Goal: Task Accomplishment & Management: Complete application form

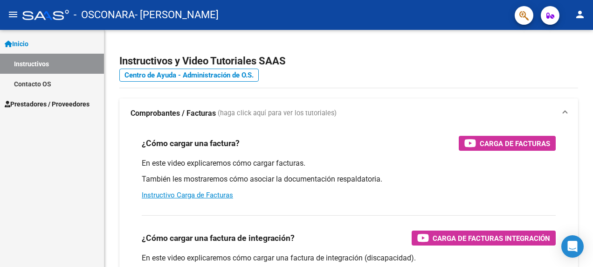
click at [47, 104] on span "Prestadores / Proveedores" at bounding box center [47, 104] width 85 height 10
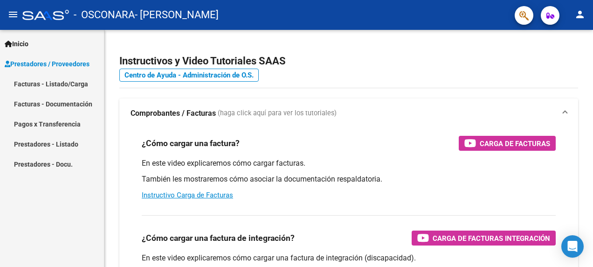
click at [61, 82] on link "Facturas - Listado/Carga" at bounding box center [52, 84] width 104 height 20
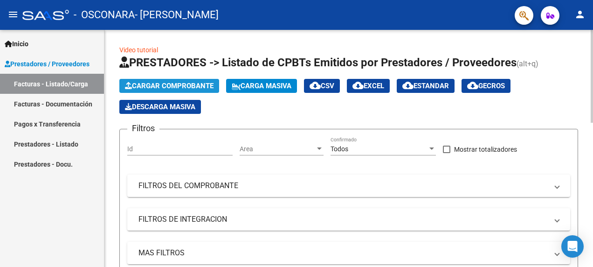
click at [177, 82] on span "Cargar Comprobante" at bounding box center [169, 86] width 89 height 8
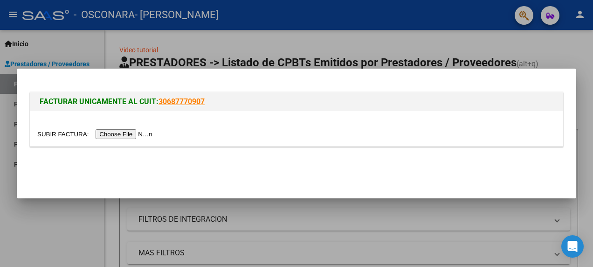
click at [131, 132] on input "file" at bounding box center [96, 134] width 118 height 10
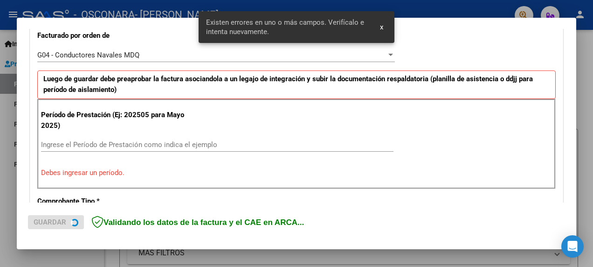
scroll to position [284, 0]
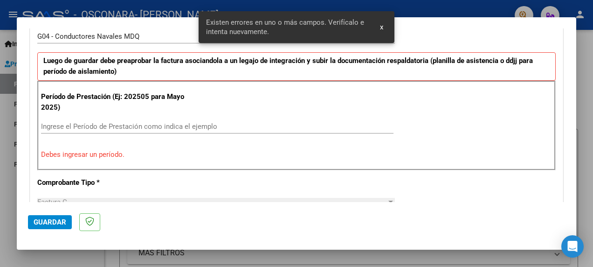
click at [78, 150] on p "Debes ingresar un período." at bounding box center [296, 154] width 511 height 11
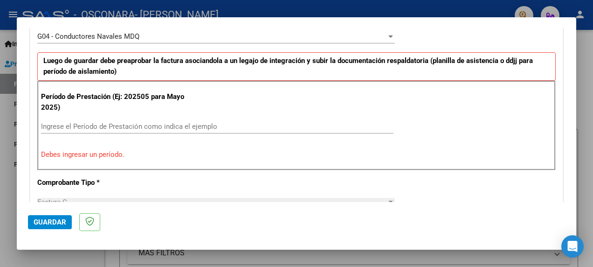
click at [62, 124] on input "Ingrese el Período de Prestación como indica el ejemplo" at bounding box center [217, 126] width 353 height 8
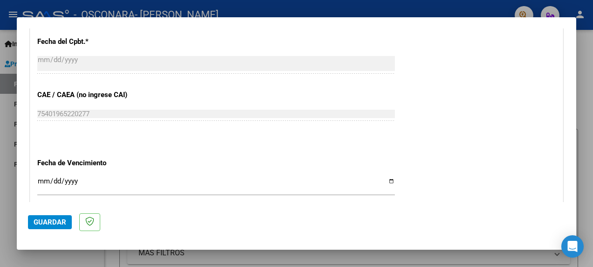
scroll to position [610, 0]
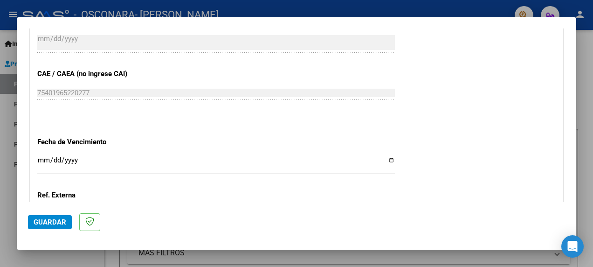
type input "202509"
click at [59, 221] on span "Guardar" at bounding box center [50, 222] width 33 height 8
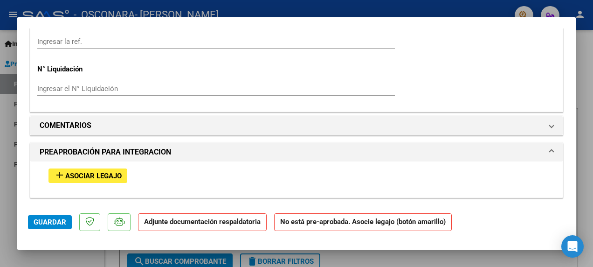
scroll to position [793, 0]
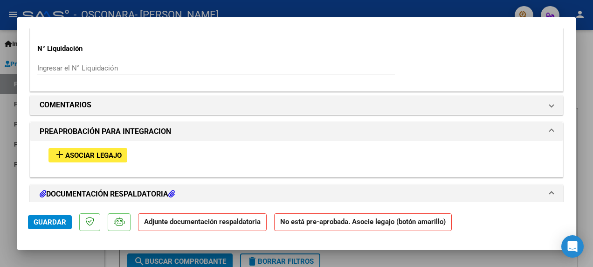
click at [106, 153] on span "Asociar Legajo" at bounding box center [93, 155] width 56 height 8
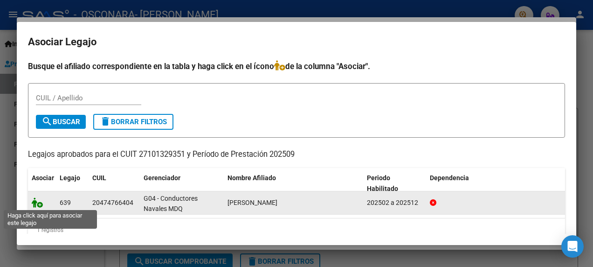
click at [35, 202] on icon at bounding box center [37, 202] width 11 height 10
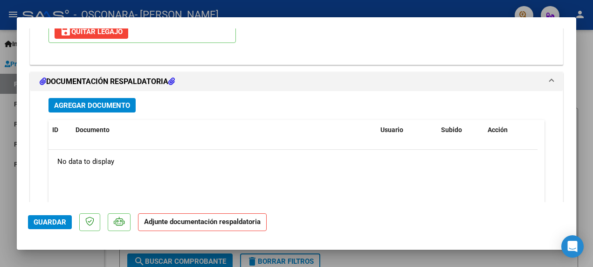
scroll to position [1041, 0]
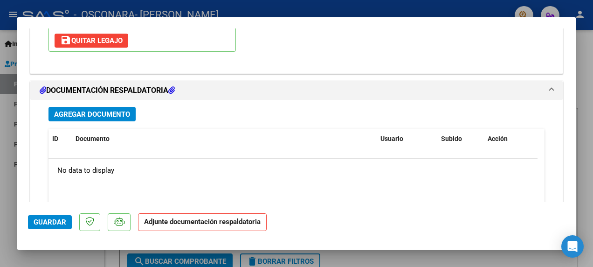
click at [97, 110] on span "Agregar Documento" at bounding box center [92, 114] width 76 height 8
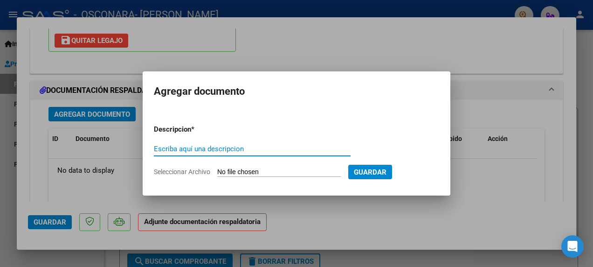
click at [169, 150] on input "Escriba aquí una descripcion" at bounding box center [252, 149] width 197 height 8
type input "a"
type input "ASIST 09 2025"
click at [191, 170] on span "Seleccionar Archivo" at bounding box center [182, 171] width 56 height 7
click at [217, 170] on input "Seleccionar Archivo" at bounding box center [279, 172] width 124 height 9
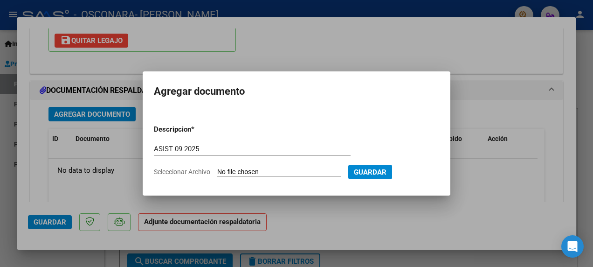
type input "C:\fakepath\[PERSON_NAME] asist 09 2025 (2).jpeg"
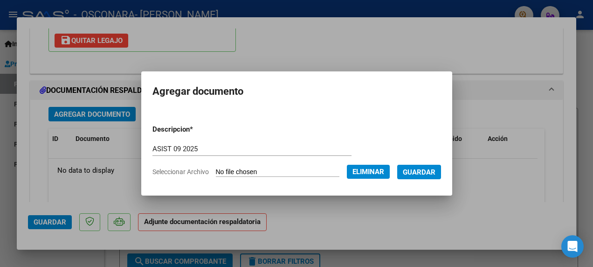
click at [434, 168] on span "Guardar" at bounding box center [419, 172] width 33 height 8
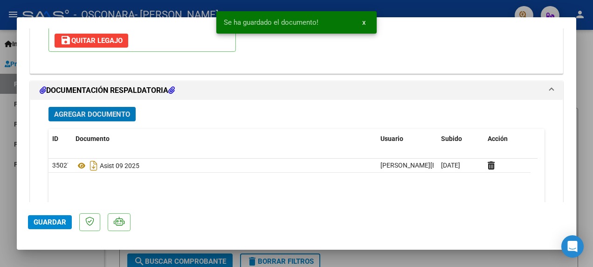
click at [99, 114] on span "Agregar Documento" at bounding box center [92, 114] width 76 height 8
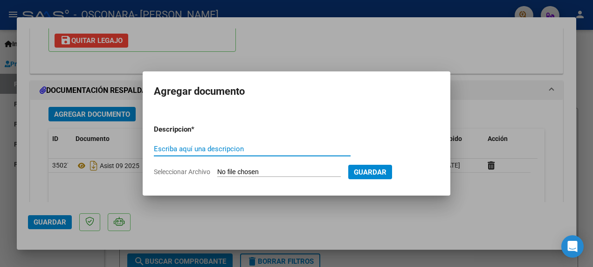
click at [175, 151] on input "Escriba aquí una descripcion" at bounding box center [252, 149] width 197 height 8
type input "INF 09 2025"
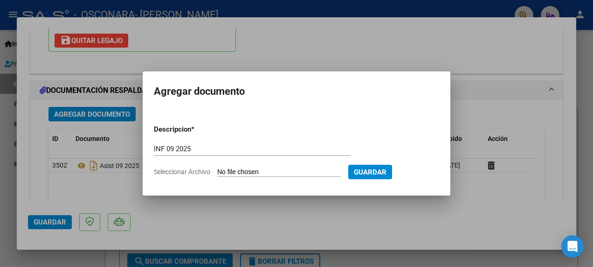
click at [179, 172] on span "Seleccionar Archivo" at bounding box center [182, 171] width 56 height 7
click at [217, 172] on input "Seleccionar Archivo" at bounding box center [279, 172] width 124 height 9
type input "C:\fakepath\[PERSON_NAME] Inf 09 2025 (2).jpeg"
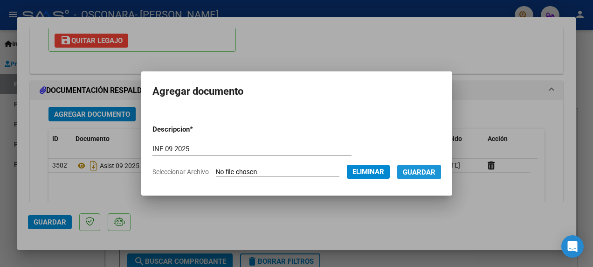
click at [431, 173] on span "Guardar" at bounding box center [419, 172] width 33 height 8
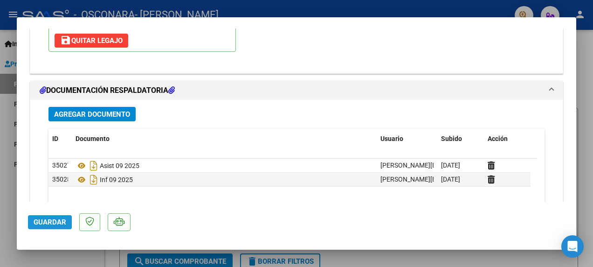
click at [39, 220] on span "Guardar" at bounding box center [50, 222] width 33 height 8
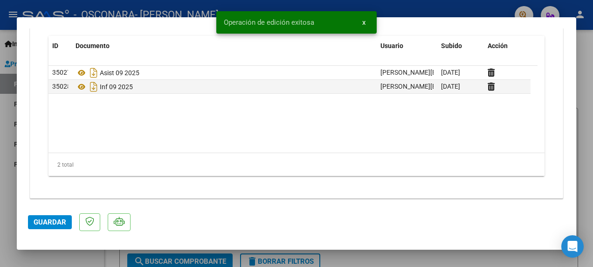
scroll to position [1134, 0]
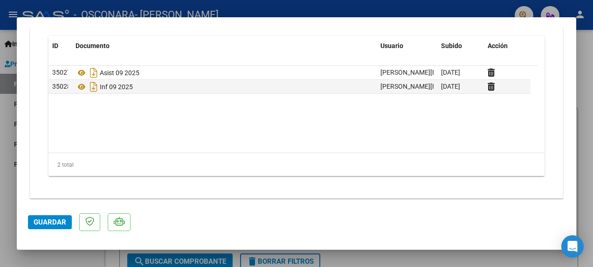
click at [48, 222] on span "Guardar" at bounding box center [50, 222] width 33 height 8
